Goal: Transaction & Acquisition: Purchase product/service

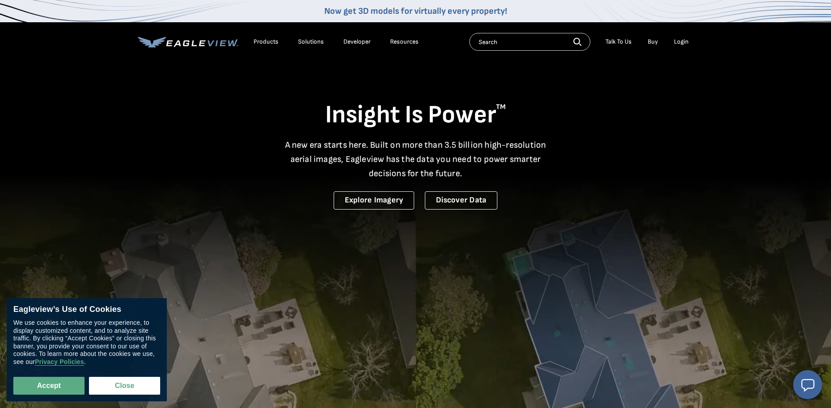
click at [681, 46] on li "Login" at bounding box center [681, 41] width 24 height 13
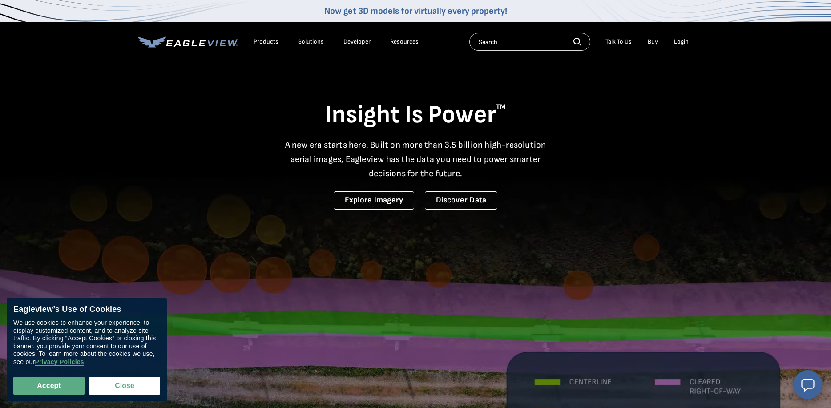
click at [681, 41] on div "Login" at bounding box center [681, 42] width 15 height 8
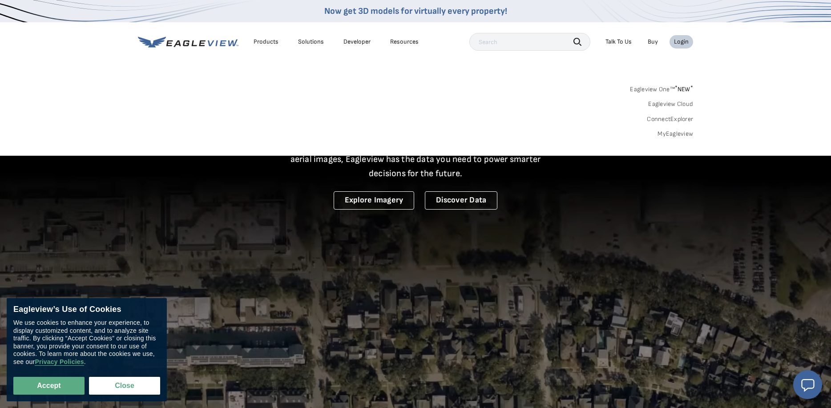
click at [681, 41] on div "Login" at bounding box center [681, 42] width 15 height 8
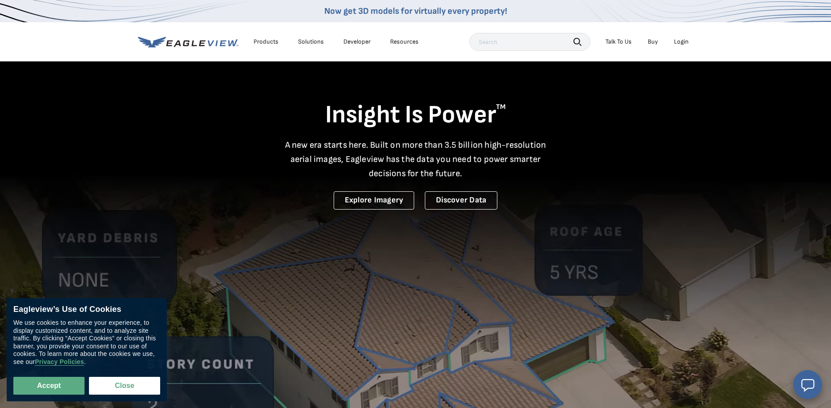
click at [686, 40] on div "Login" at bounding box center [681, 42] width 15 height 8
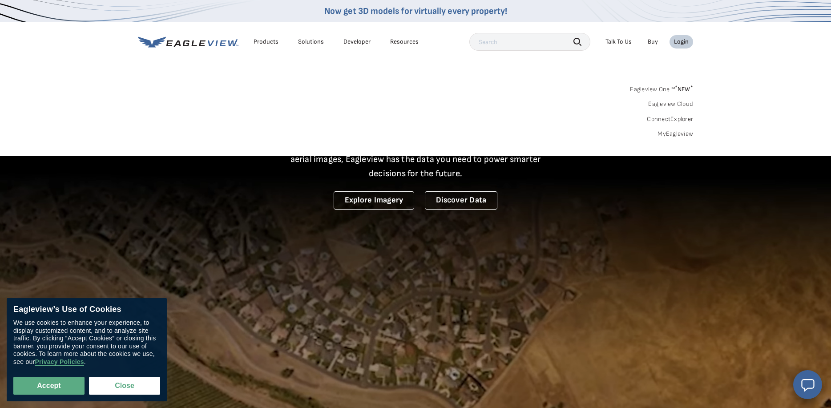
click at [676, 43] on div "Login" at bounding box center [681, 42] width 15 height 8
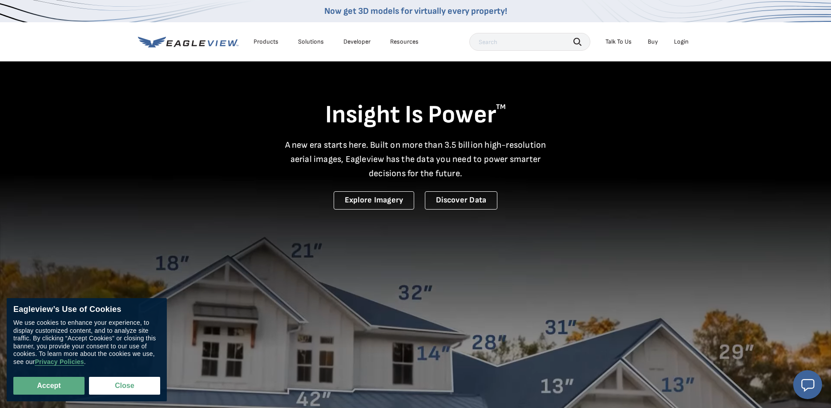
click at [676, 43] on div "Login" at bounding box center [681, 42] width 15 height 8
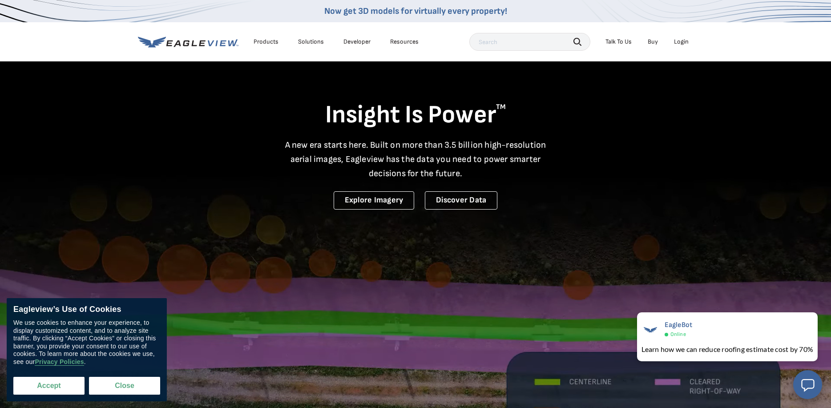
click at [59, 387] on button "Accept" at bounding box center [48, 386] width 71 height 18
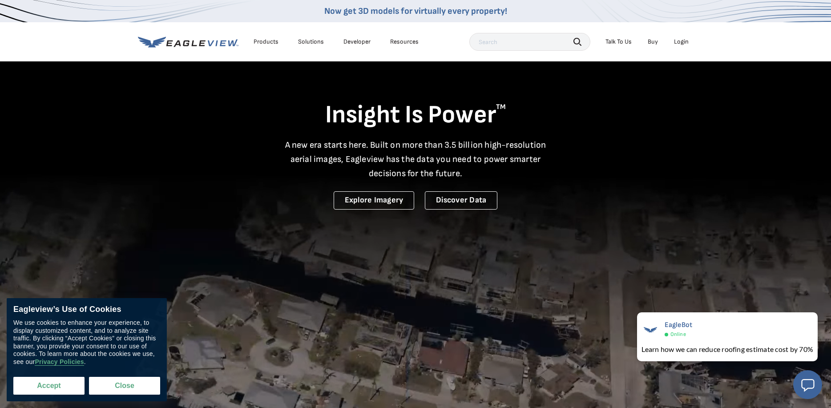
checkbox input "true"
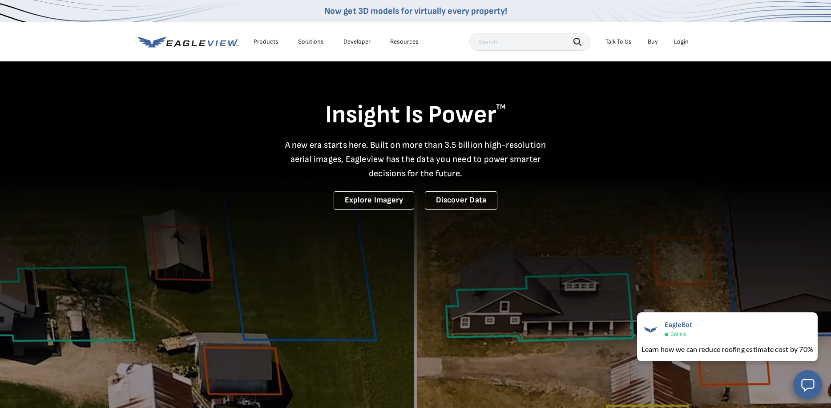
click at [579, 278] on video at bounding box center [415, 287] width 831 height 575
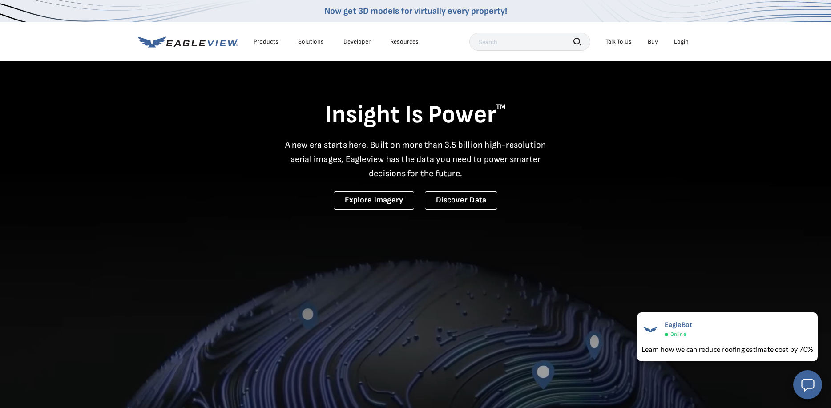
click at [681, 43] on div "Login" at bounding box center [681, 42] width 15 height 8
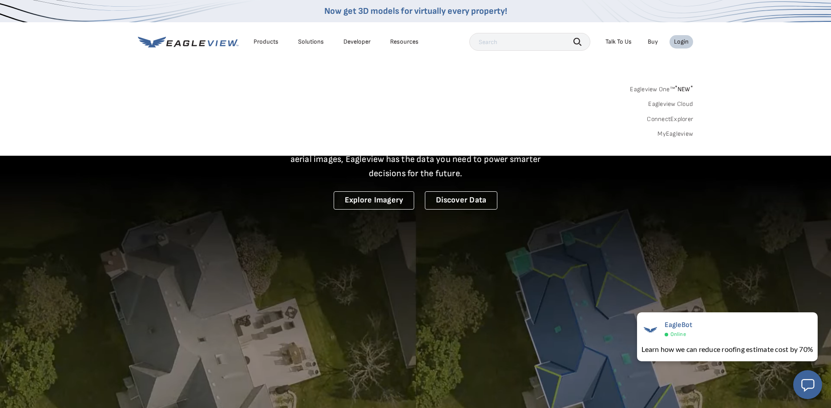
click at [676, 134] on link "MyEagleview" at bounding box center [675, 134] width 36 height 8
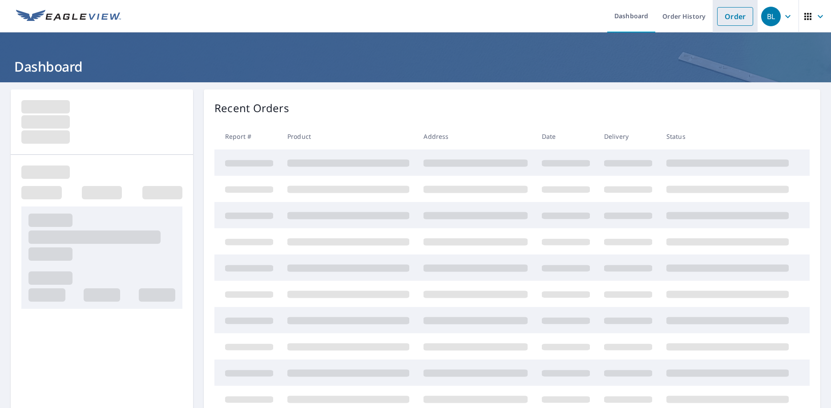
click at [742, 11] on link "Order" at bounding box center [735, 16] width 36 height 19
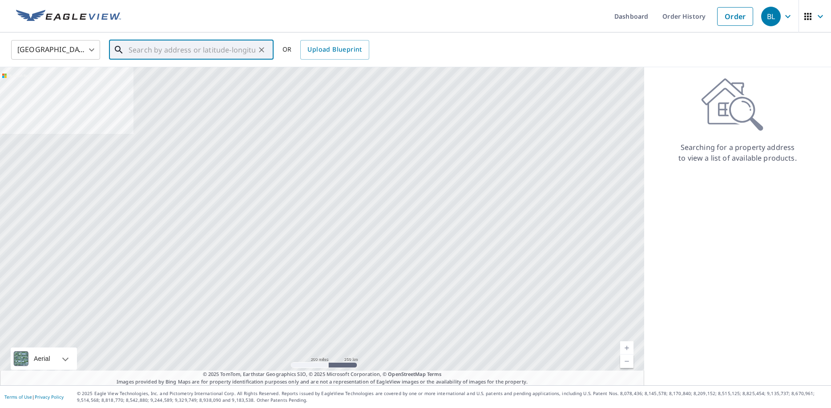
click at [206, 42] on input "text" at bounding box center [192, 49] width 127 height 25
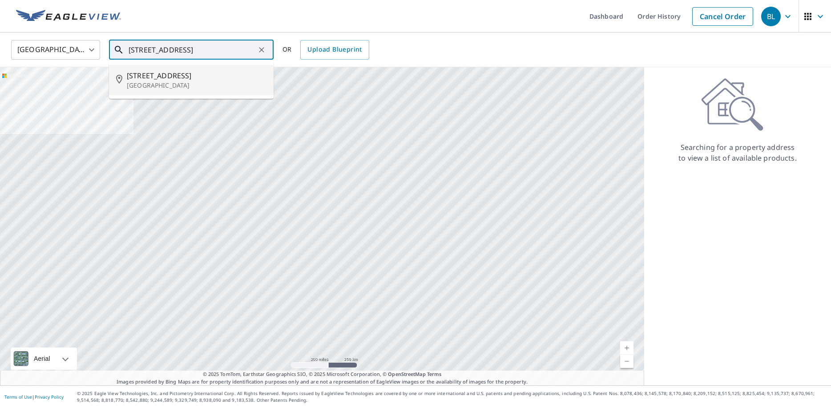
click at [148, 75] on span "22 Woodland Rd" at bounding box center [197, 75] width 140 height 11
type input "22 Woodland Rd Lexington, MA 02420"
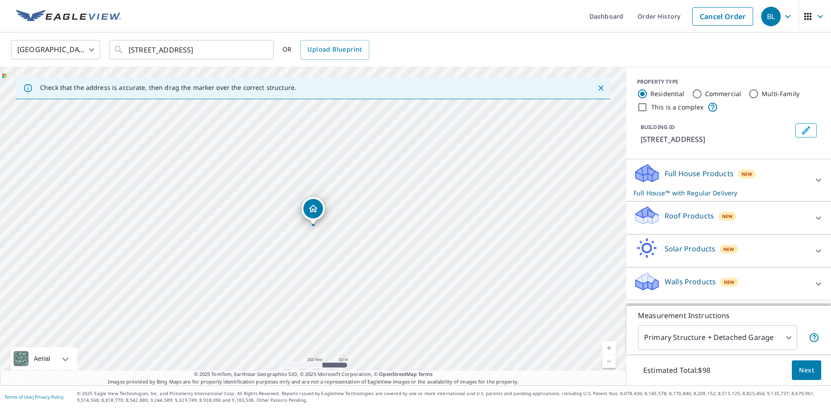
click at [815, 218] on icon at bounding box center [818, 218] width 11 height 11
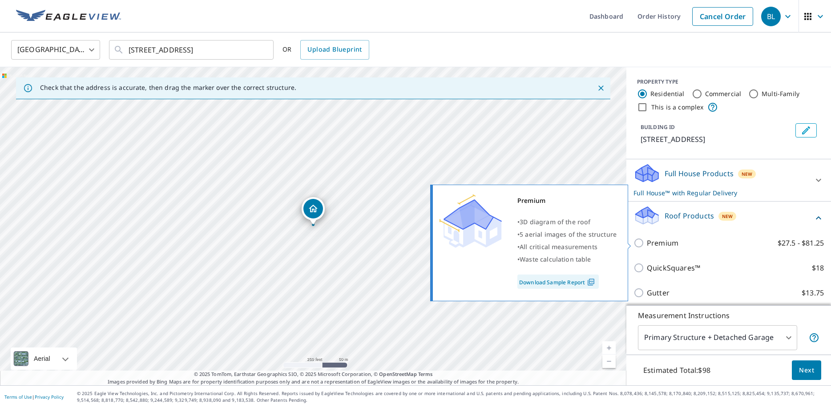
click at [638, 242] on input "Premium $27.5 - $81.25" at bounding box center [639, 243] width 13 height 11
checkbox input "true"
checkbox input "false"
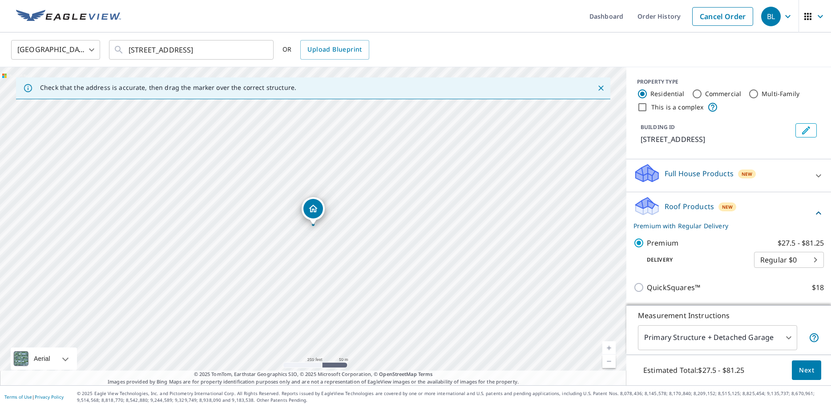
click at [808, 368] on span "Next" at bounding box center [806, 370] width 15 height 11
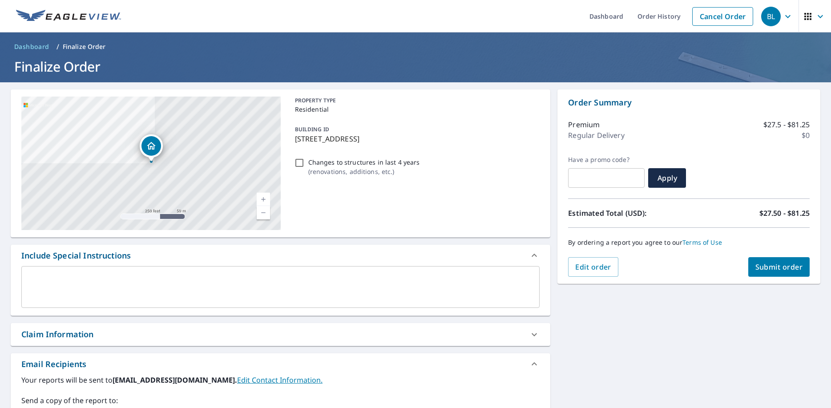
click at [782, 270] on span "Submit order" at bounding box center [779, 267] width 48 height 10
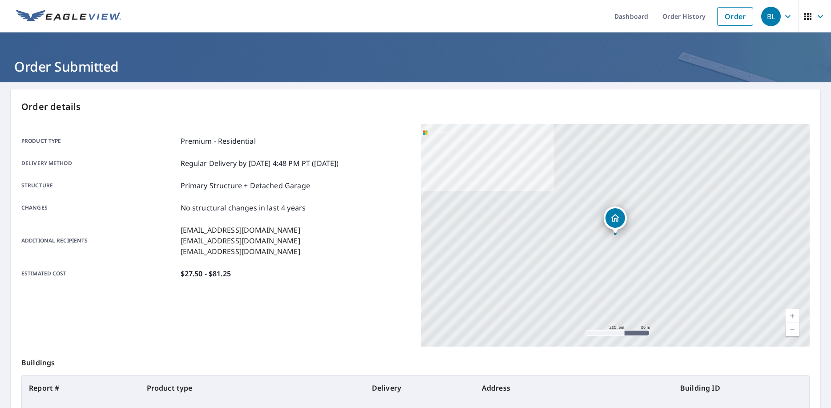
click at [298, 356] on p "Buildings" at bounding box center [415, 361] width 788 height 28
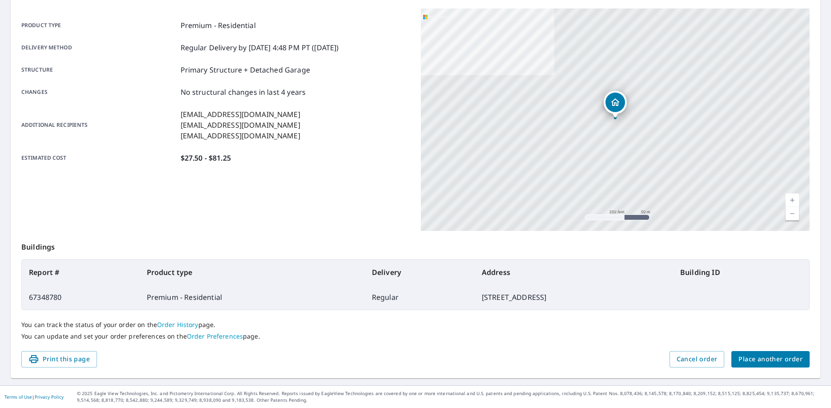
scroll to position [115, 0]
